Goal: Find specific page/section: Find specific page/section

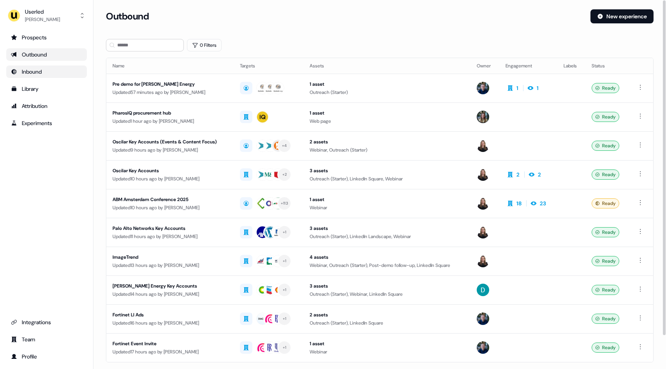
click at [43, 77] on link "Inbound" at bounding box center [46, 71] width 81 height 12
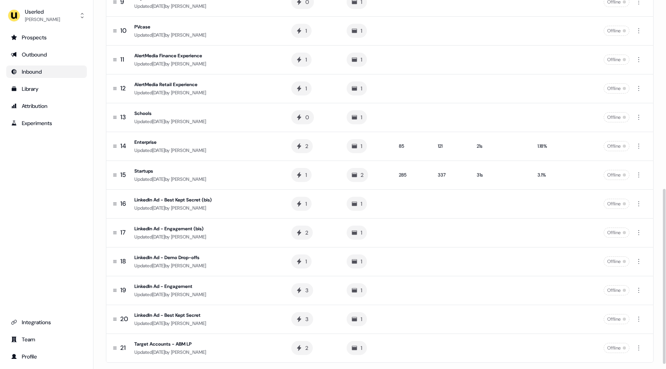
scroll to position [379, 0]
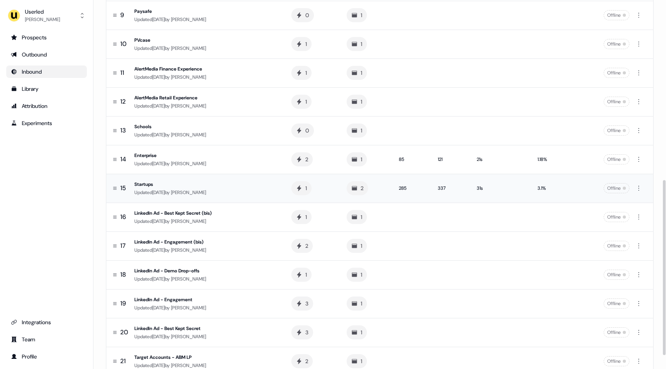
click at [263, 195] on div "Updated [DATE] by [PERSON_NAME]" at bounding box center [206, 192] width 144 height 8
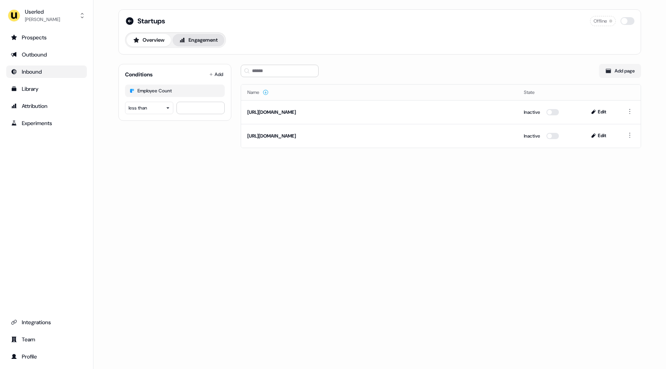
click at [197, 40] on button "Engagement" at bounding box center [198, 40] width 52 height 12
